Goal: Navigation & Orientation: Go to known website

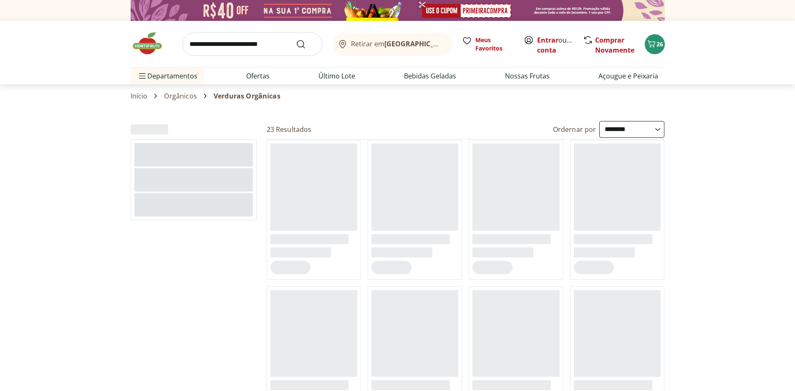
select select "**********"
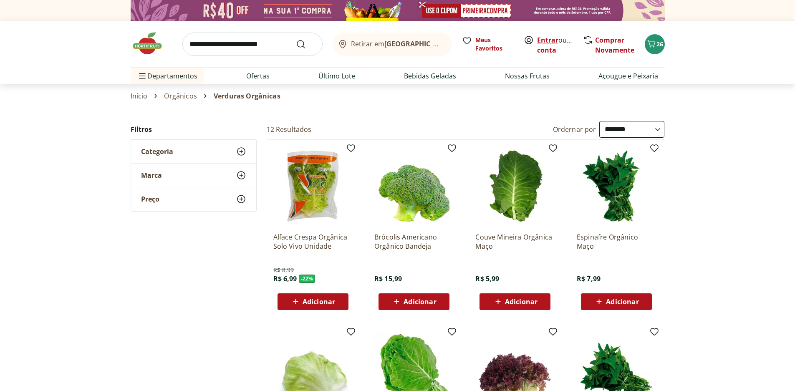
click at [545, 40] on link "Entrar" at bounding box center [547, 39] width 21 height 9
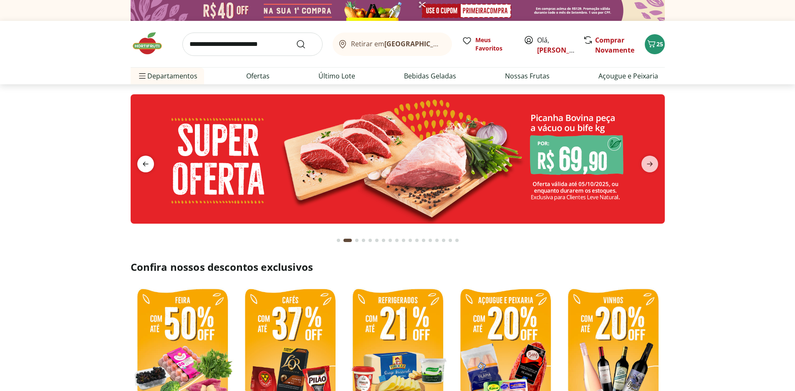
click at [141, 168] on icon "previous" at bounding box center [146, 164] width 10 height 10
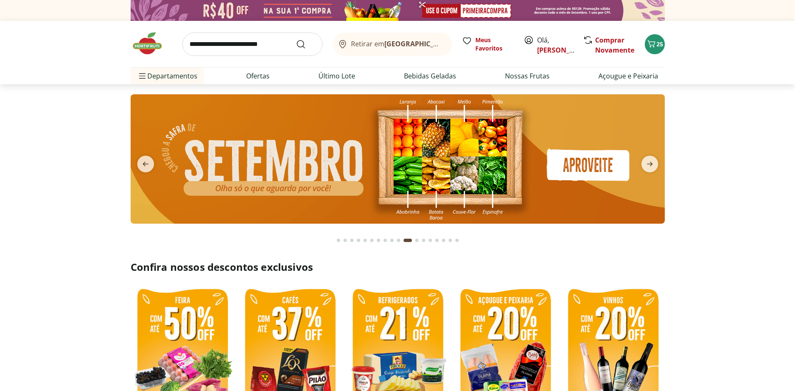
scroll to position [167, 0]
